Goal: Transaction & Acquisition: Download file/media

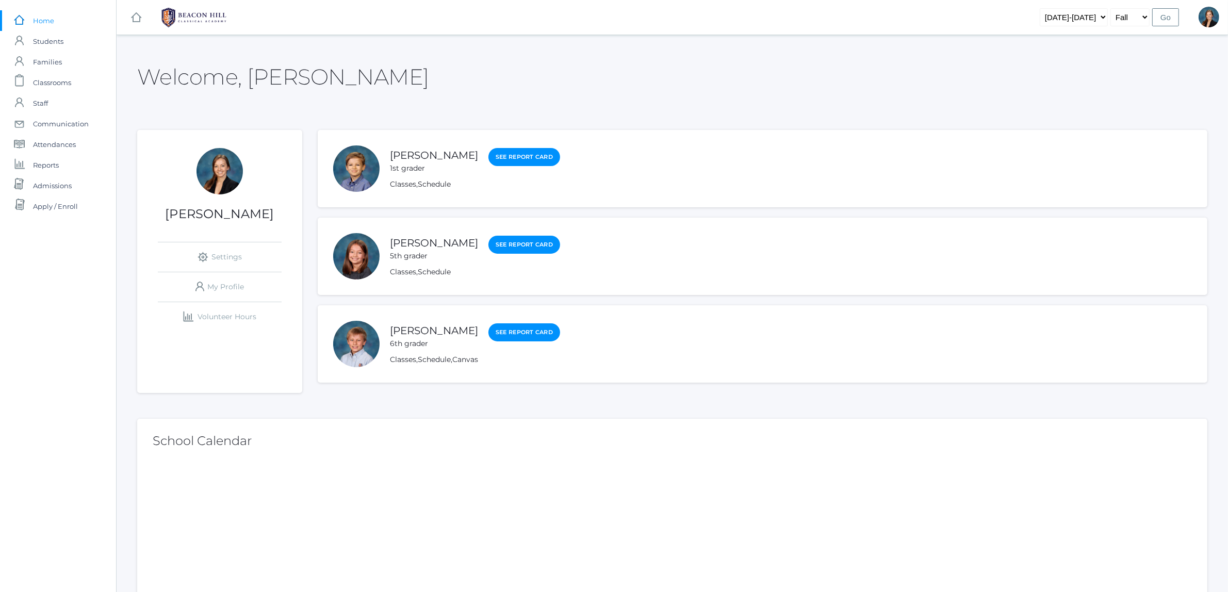
click at [362, 258] on div at bounding box center [356, 256] width 46 height 46
click at [410, 242] on link "[PERSON_NAME]" at bounding box center [434, 243] width 88 height 13
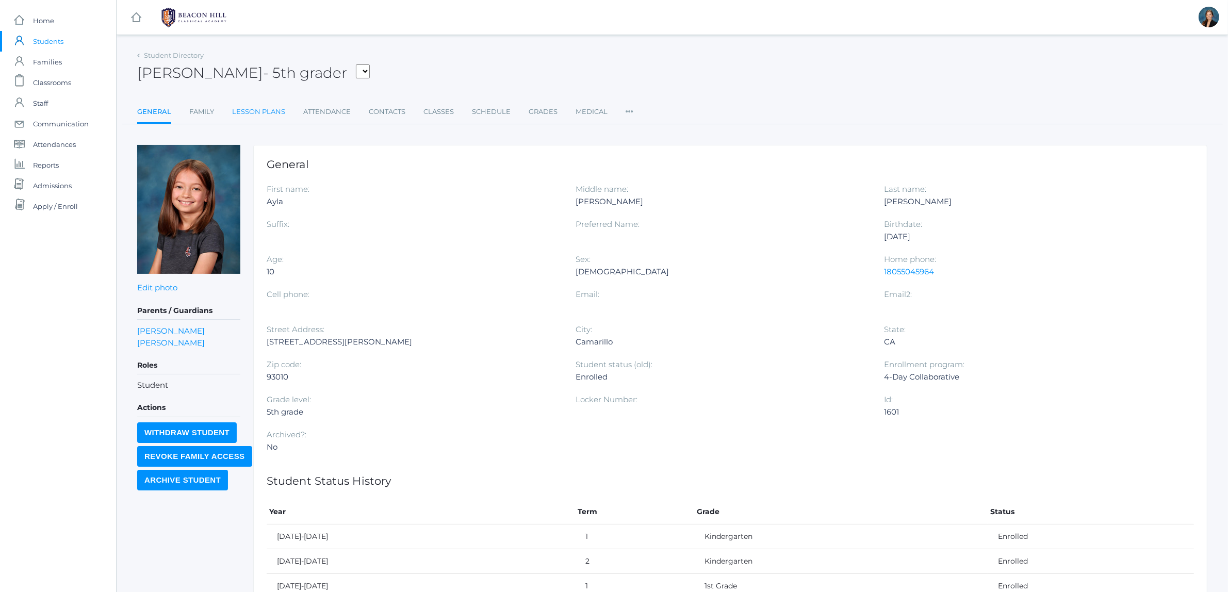
click at [240, 104] on link "Lesson Plans" at bounding box center [258, 112] width 53 height 21
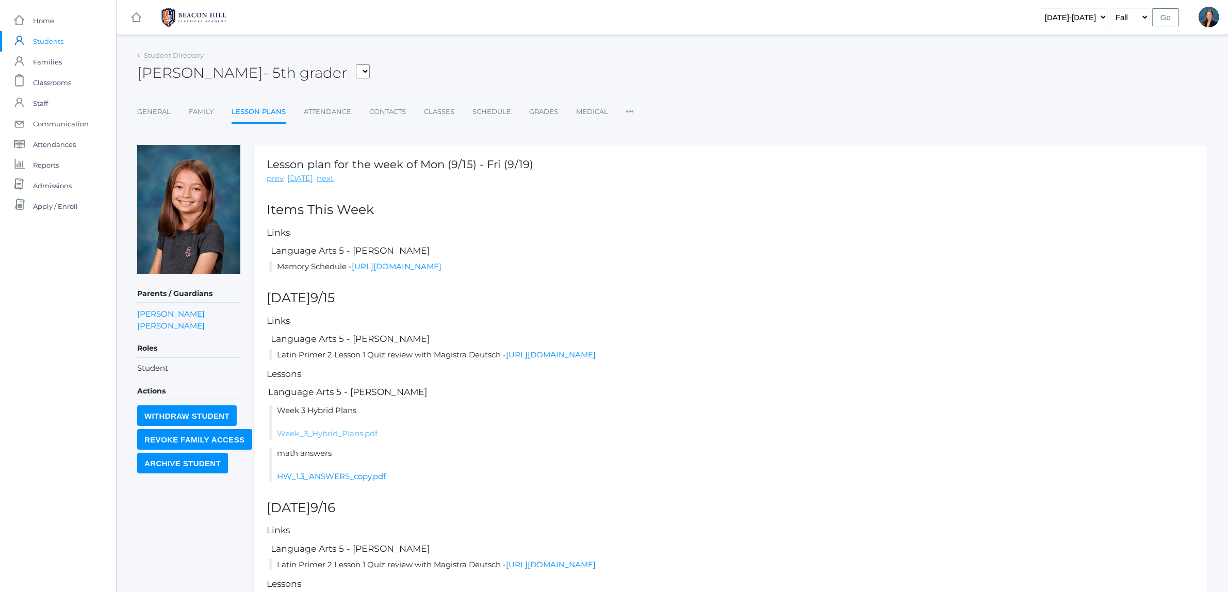
click at [325, 436] on link "Week_3_Hybrid_Plans.pdf" at bounding box center [327, 433] width 101 height 10
click at [323, 472] on link "HW_1.3_ANSWERS_copy.pdf" at bounding box center [331, 476] width 109 height 10
